Goal: Task Accomplishment & Management: Manage account settings

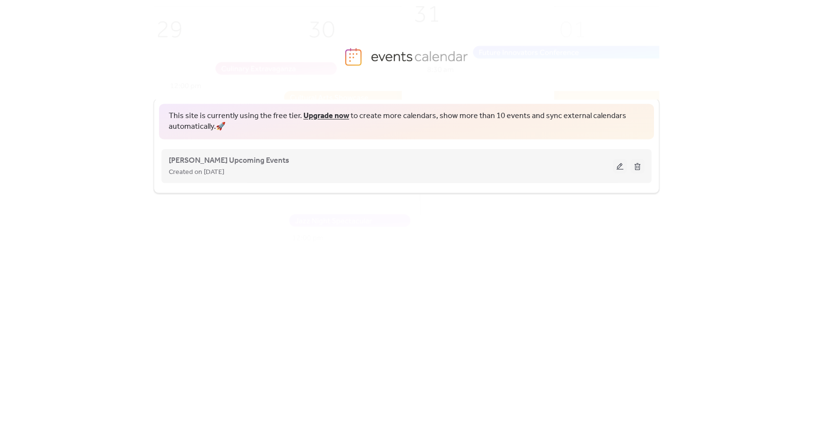
click at [623, 170] on button at bounding box center [620, 166] width 14 height 15
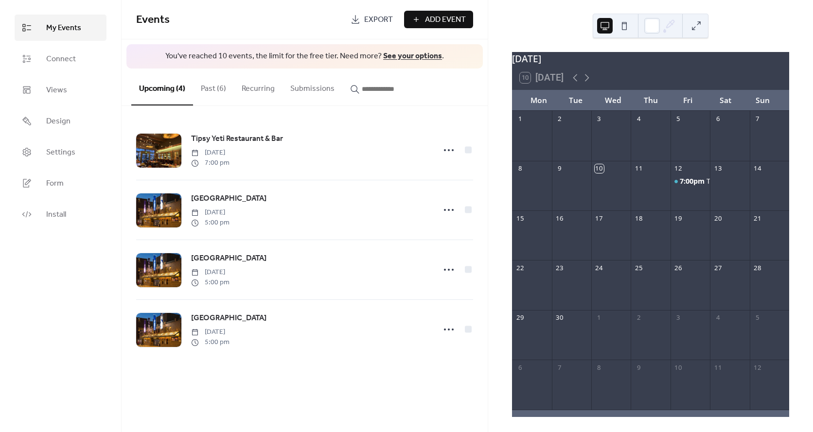
click at [212, 92] on button "Past (6)" at bounding box center [213, 87] width 41 height 36
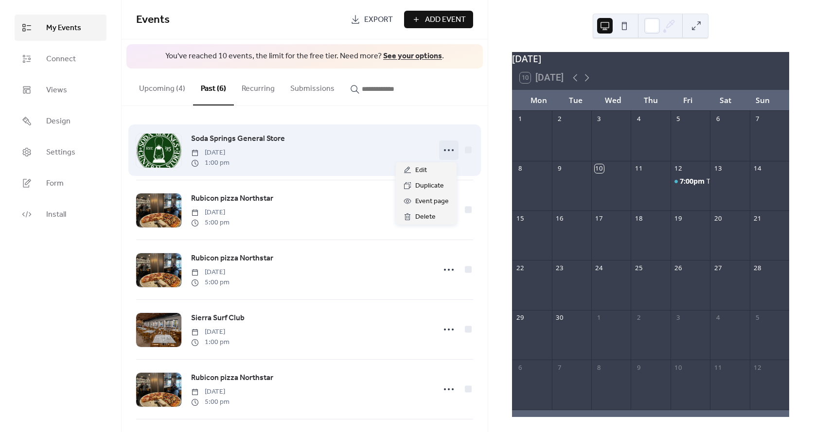
click at [445, 150] on icon at bounding box center [449, 150] width 16 height 16
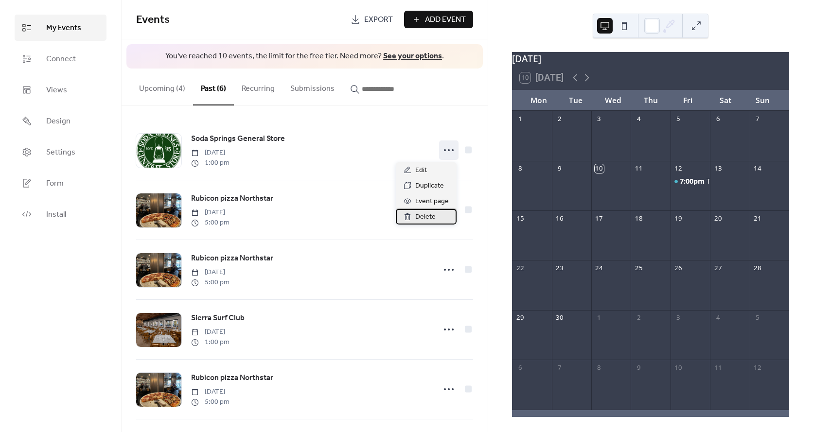
click at [424, 217] on span "Delete" at bounding box center [425, 217] width 20 height 12
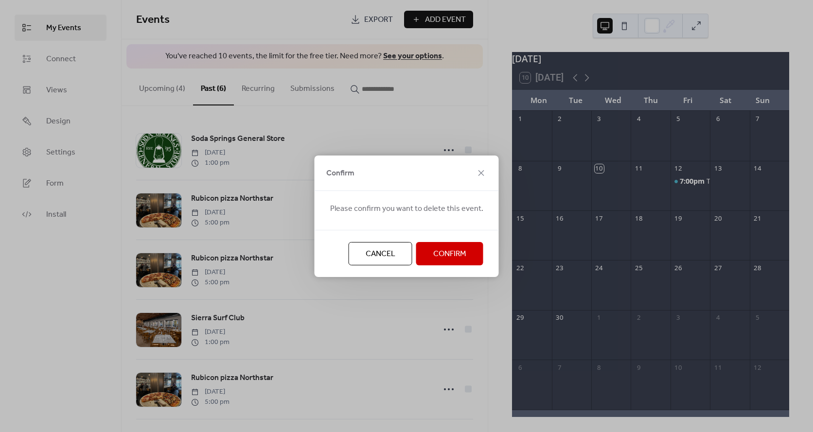
click at [437, 258] on span "Confirm" at bounding box center [449, 254] width 33 height 12
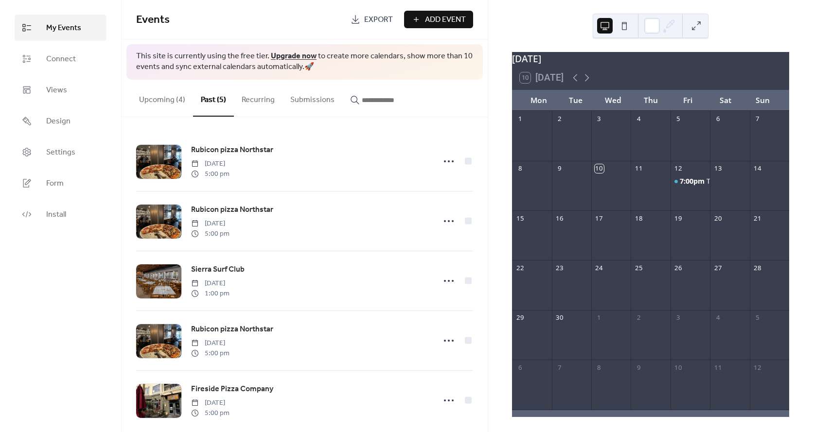
click at [154, 98] on button "Upcoming (4)" at bounding box center [162, 98] width 62 height 36
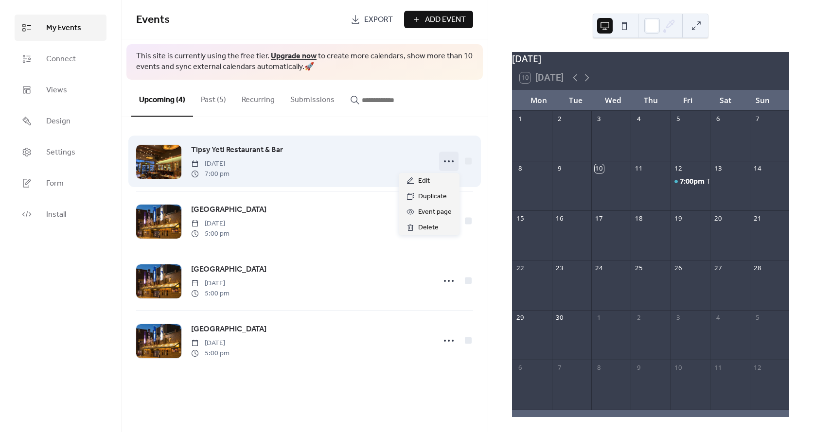
click at [444, 161] on circle at bounding box center [445, 161] width 2 height 2
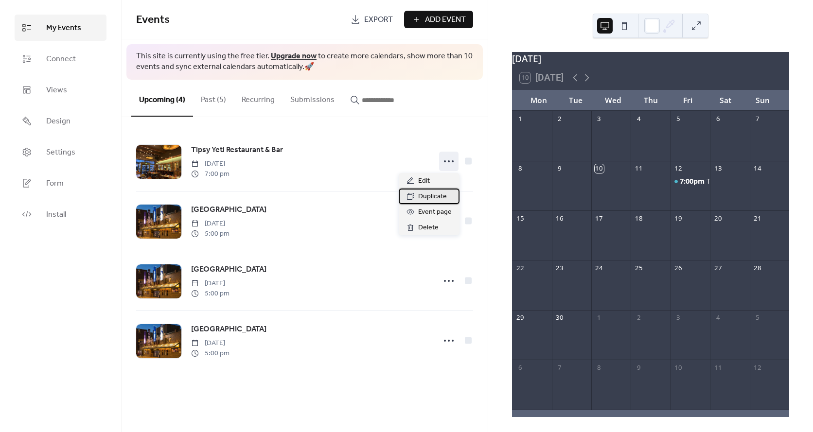
click at [447, 192] on div "Duplicate" at bounding box center [429, 197] width 61 height 16
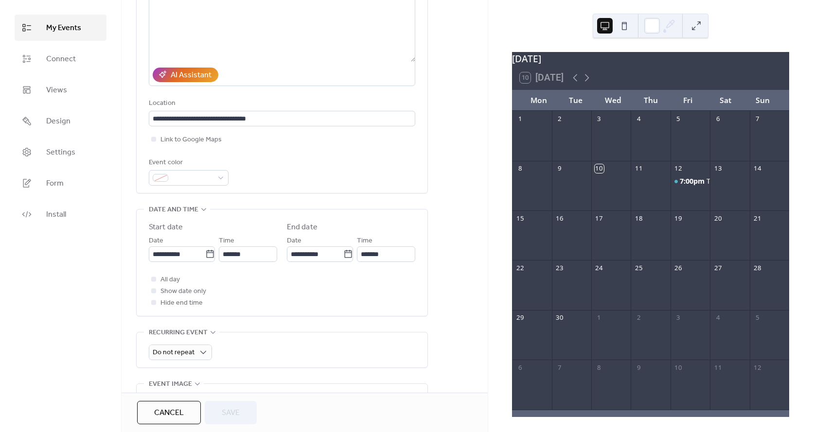
scroll to position [128, 0]
